Goal: Task Accomplishment & Management: Manage account settings

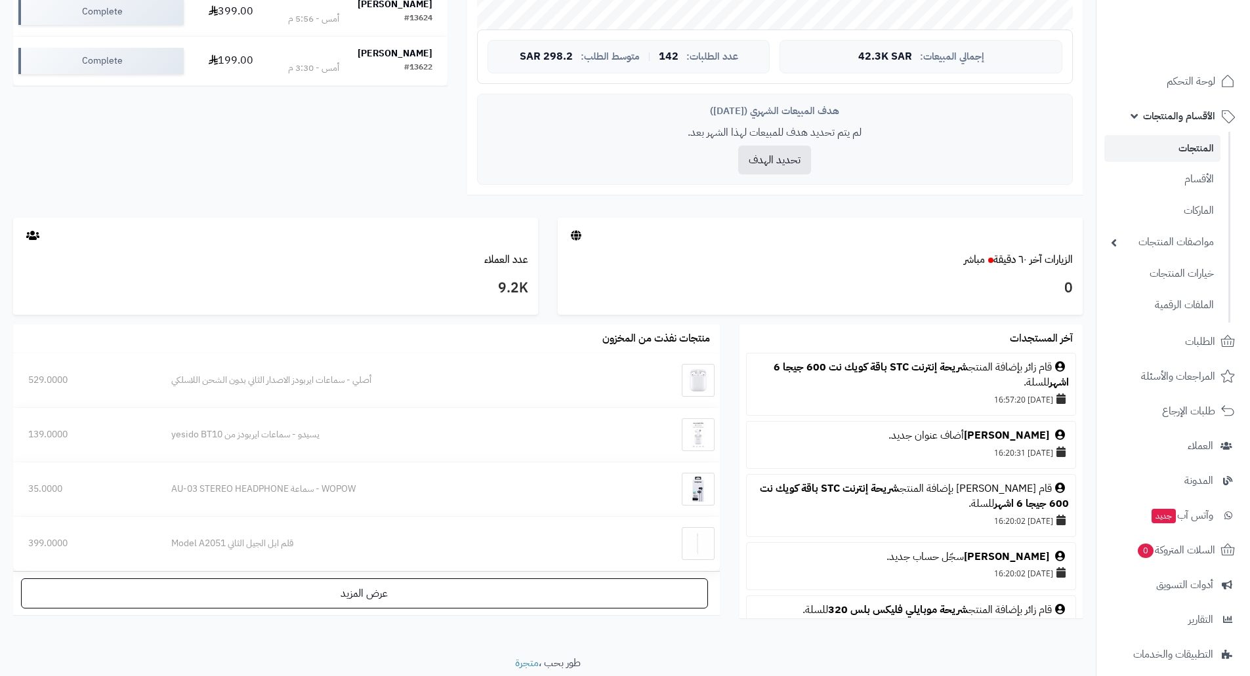
scroll to position [556, 0]
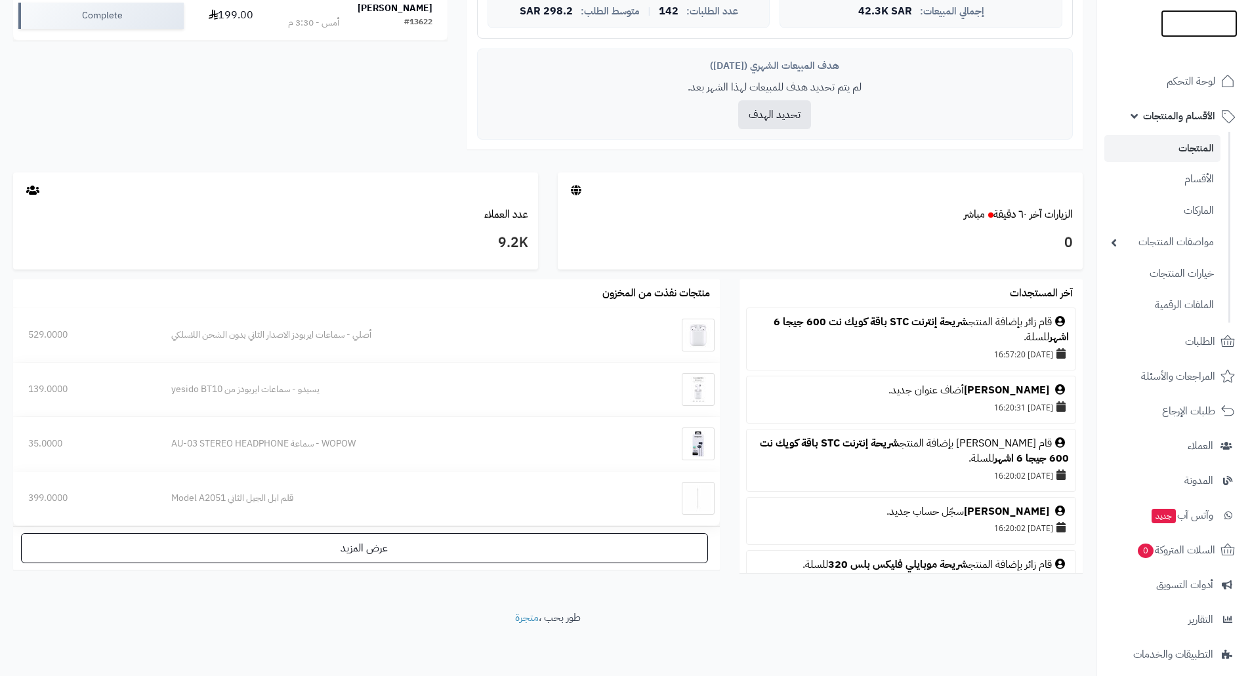
click at [1194, 30] on img at bounding box center [1198, 44] width 77 height 28
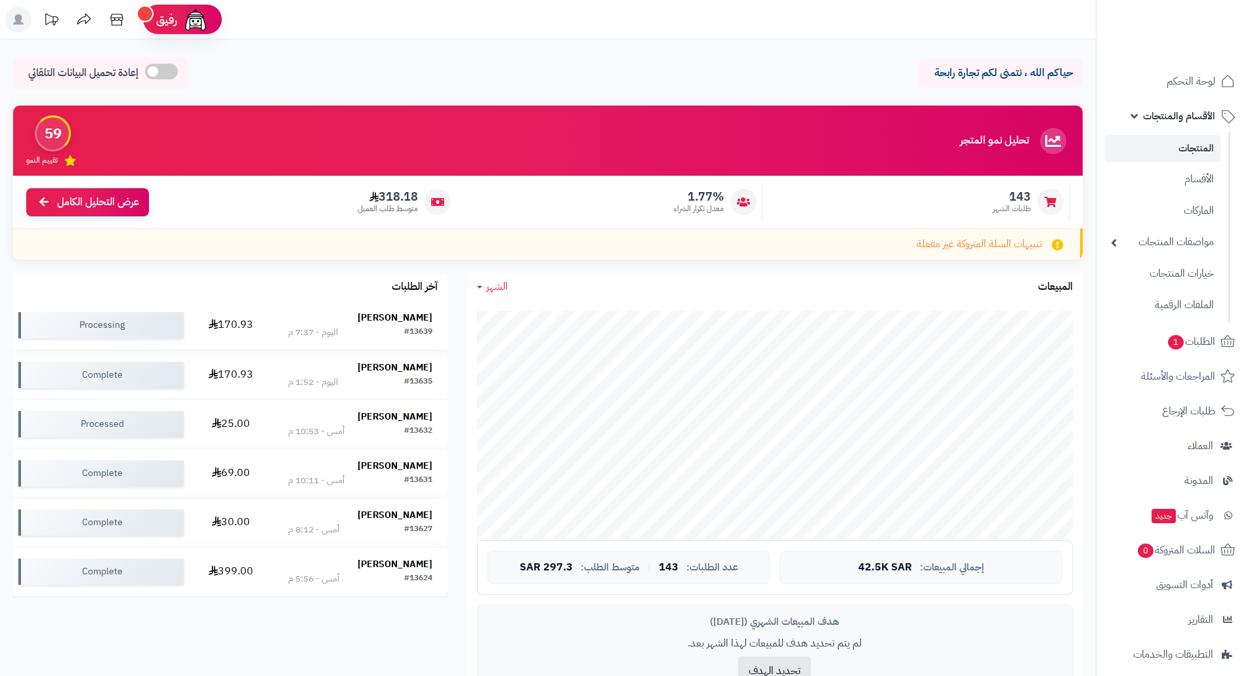
click at [400, 310] on td "احمد العتموني #13639 اليوم - 7:37 م" at bounding box center [360, 325] width 174 height 49
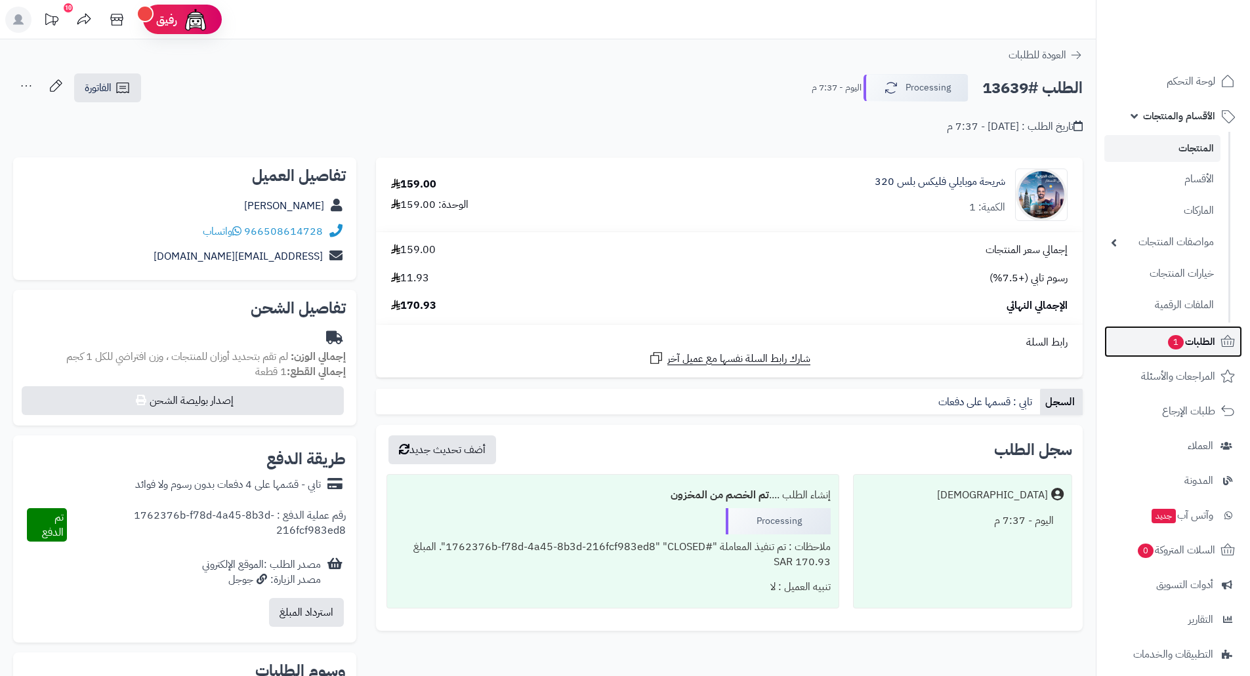
click at [1191, 340] on span "الطلبات 1" at bounding box center [1190, 342] width 49 height 18
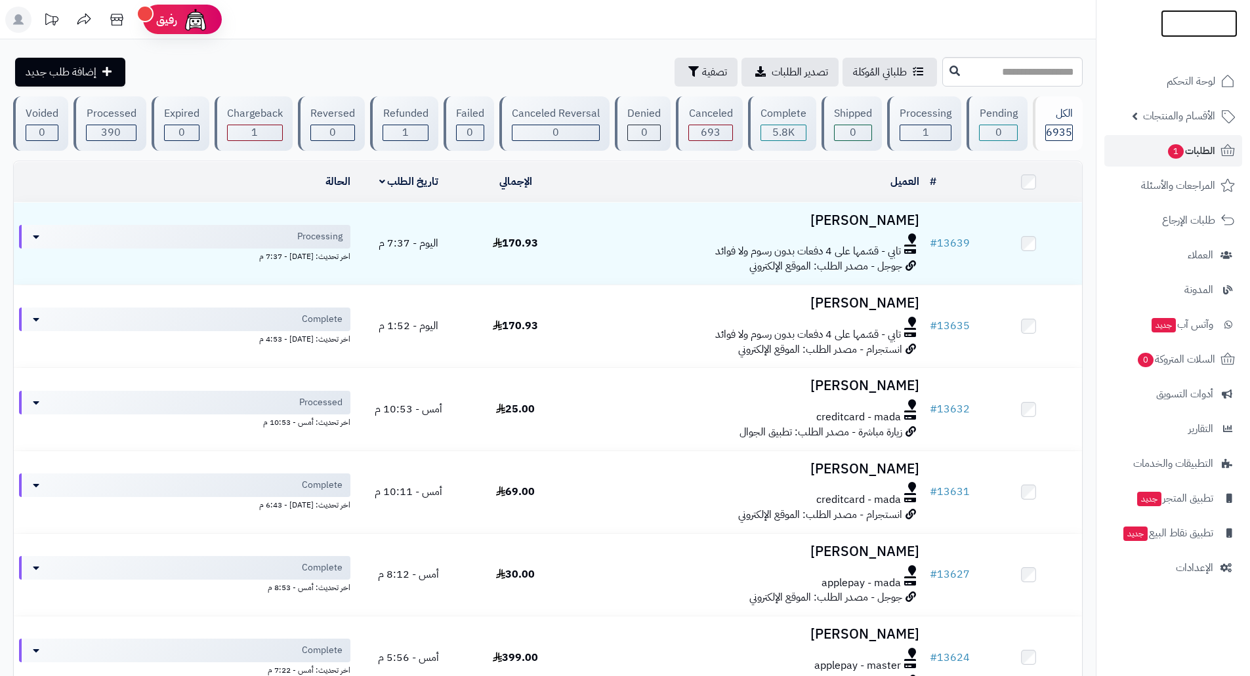
click at [1186, 16] on img at bounding box center [1198, 24] width 77 height 28
